Goal: Task Accomplishment & Management: Complete application form

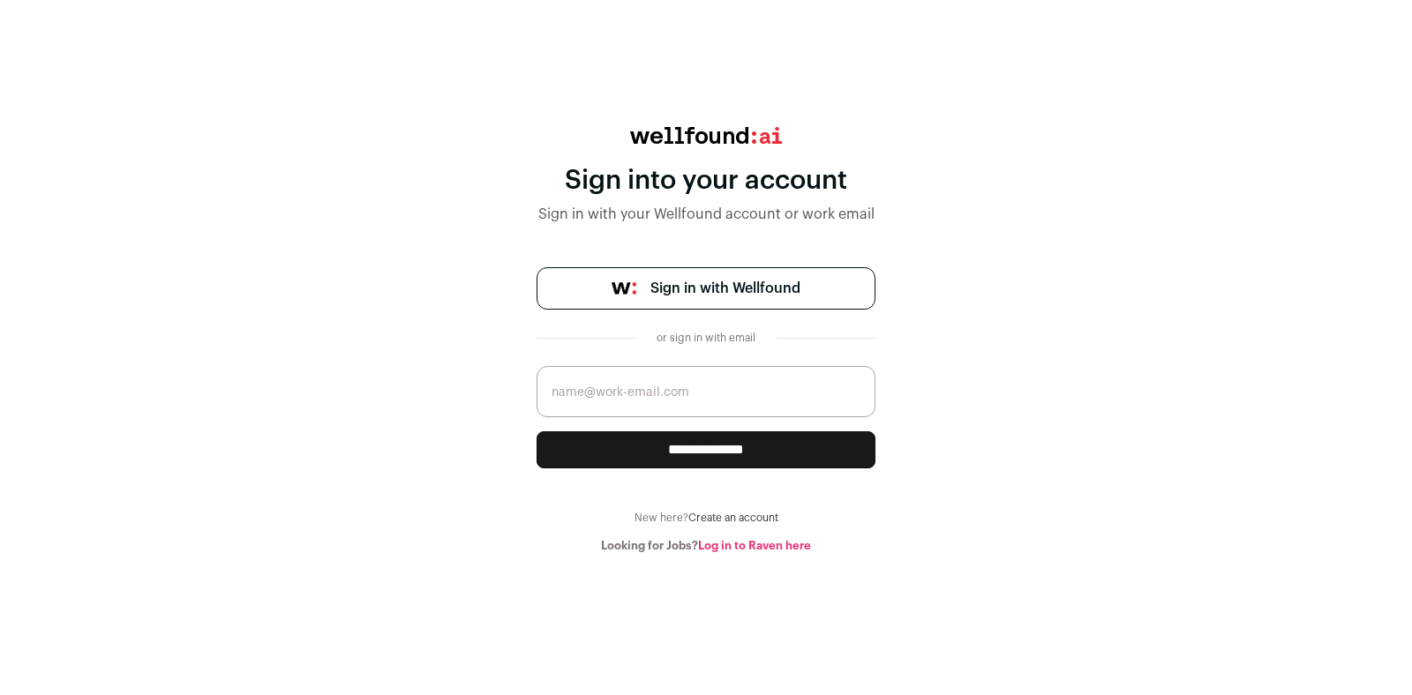
click at [675, 383] on input "email" at bounding box center [705, 391] width 339 height 51
click at [592, 392] on input "email" at bounding box center [705, 391] width 339 height 51
type input "[EMAIL_ADDRESS][DOMAIN_NAME]"
click at [536, 431] on input "**********" at bounding box center [705, 449] width 339 height 37
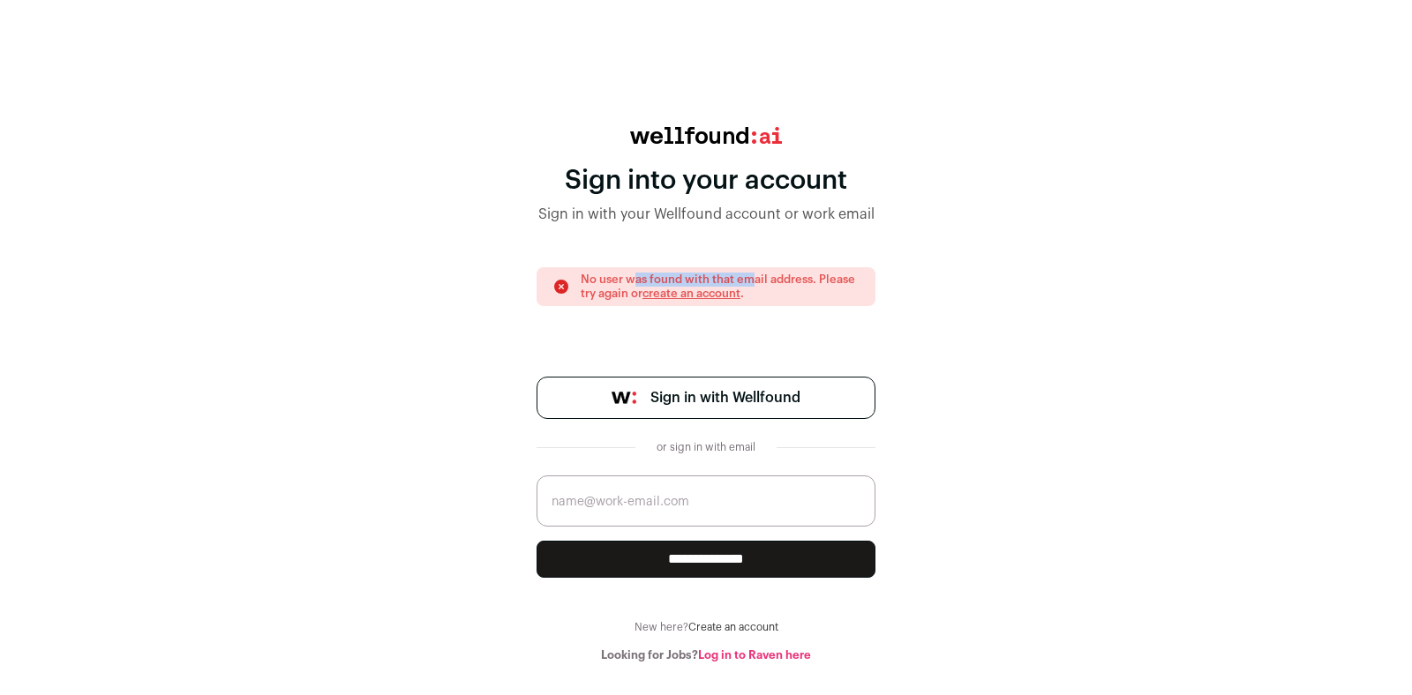
drag, startPoint x: 634, startPoint y: 281, endPoint x: 761, endPoint y: 280, distance: 126.2
click at [751, 280] on p "No user was found with that email address. Please try again or create an accoun…" at bounding box center [720, 287] width 279 height 28
click at [839, 281] on p "No user was found with that email address. Please try again or create an accoun…" at bounding box center [720, 287] width 279 height 28
click at [707, 291] on link "create an account" at bounding box center [691, 293] width 98 height 11
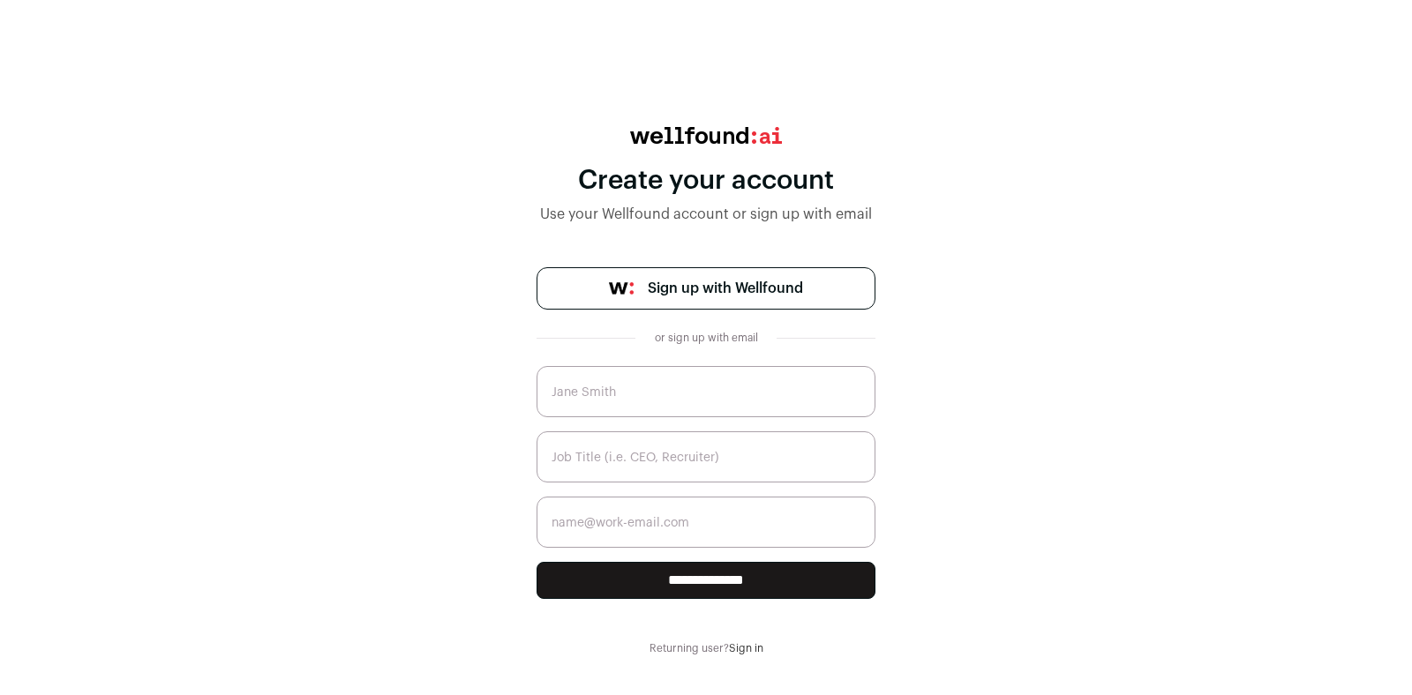
click at [678, 180] on div "Create your account" at bounding box center [705, 181] width 339 height 32
